Goal: Transaction & Acquisition: Subscribe to service/newsletter

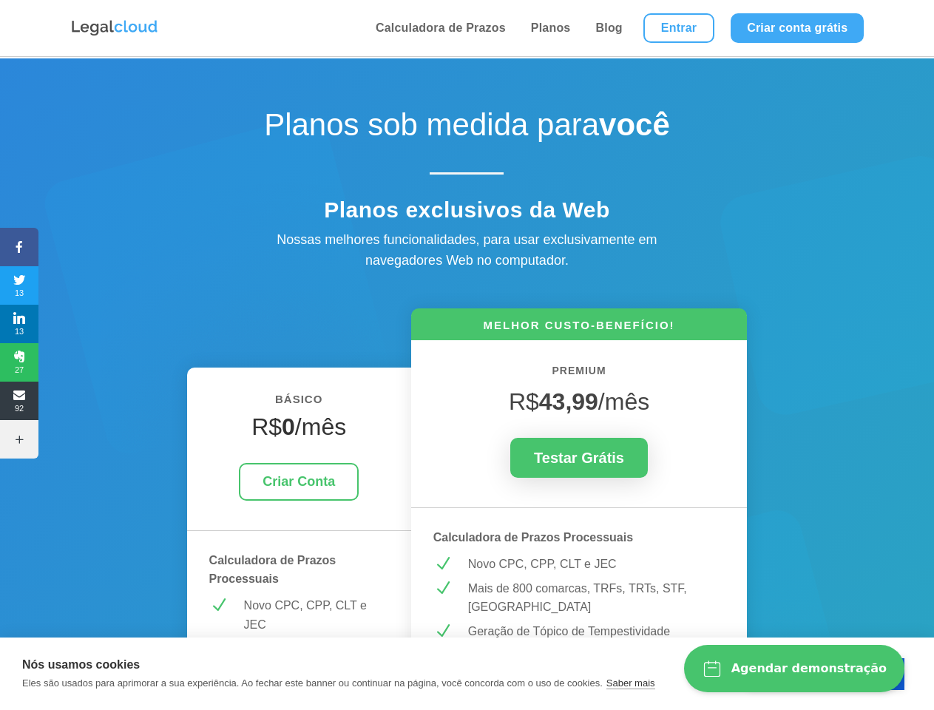
click at [19, 247] on icon at bounding box center [19, 247] width 38 height 12
click at [19, 285] on span "13" at bounding box center [19, 285] width 38 height 24
click at [19, 324] on span "13" at bounding box center [19, 324] width 38 height 24
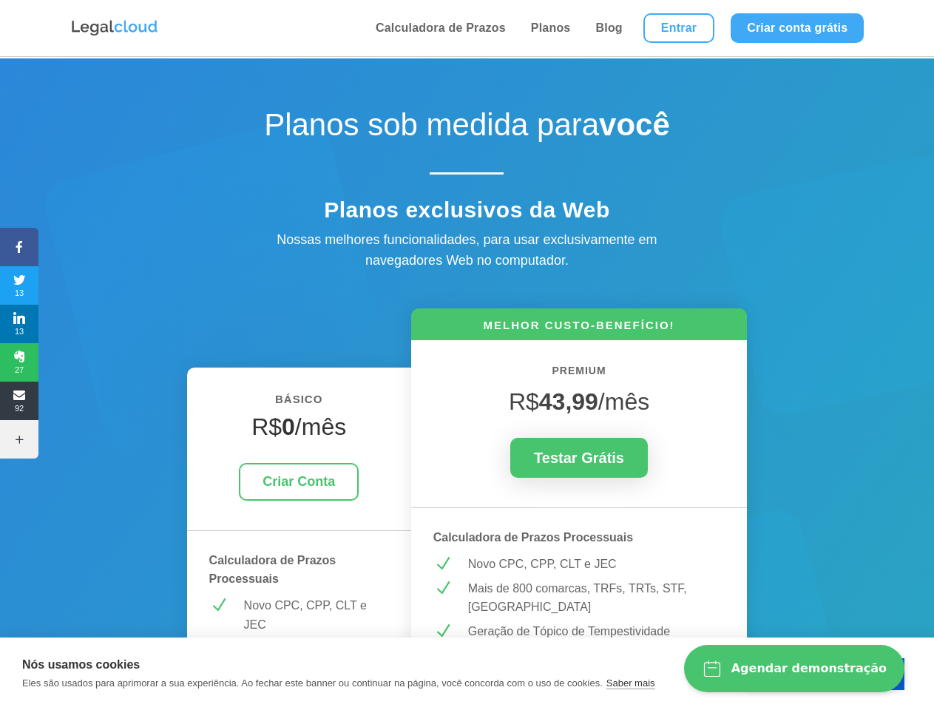
click at [19, 362] on span "27" at bounding box center [19, 362] width 38 height 24
click at [19, 401] on span "92" at bounding box center [19, 401] width 38 height 24
click at [19, 439] on icon at bounding box center [19, 439] width 38 height 12
